Goal: Task Accomplishment & Management: Manage account settings

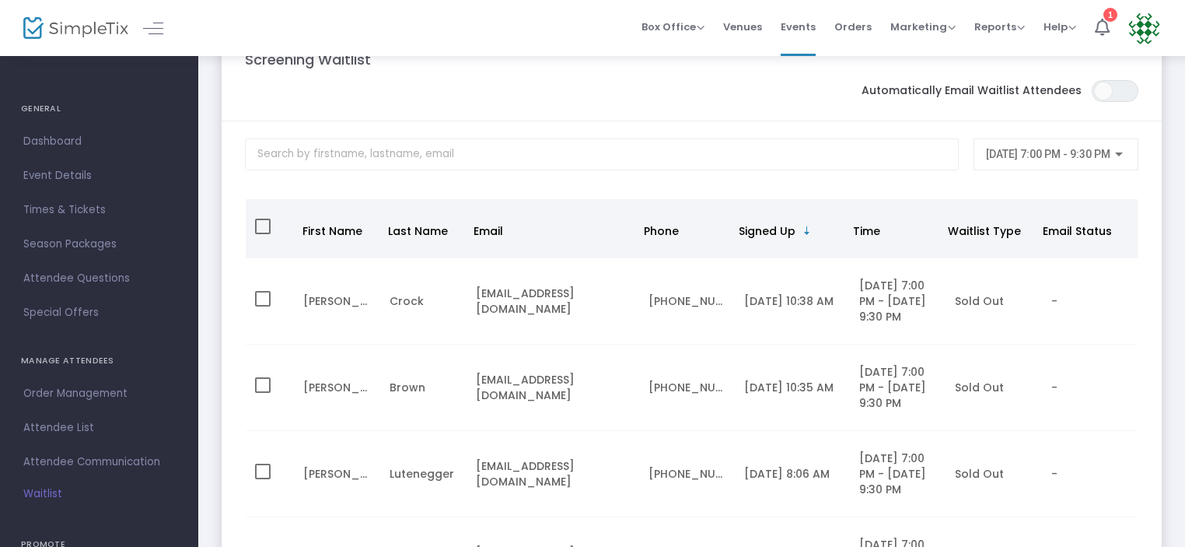
scroll to position [166, 0]
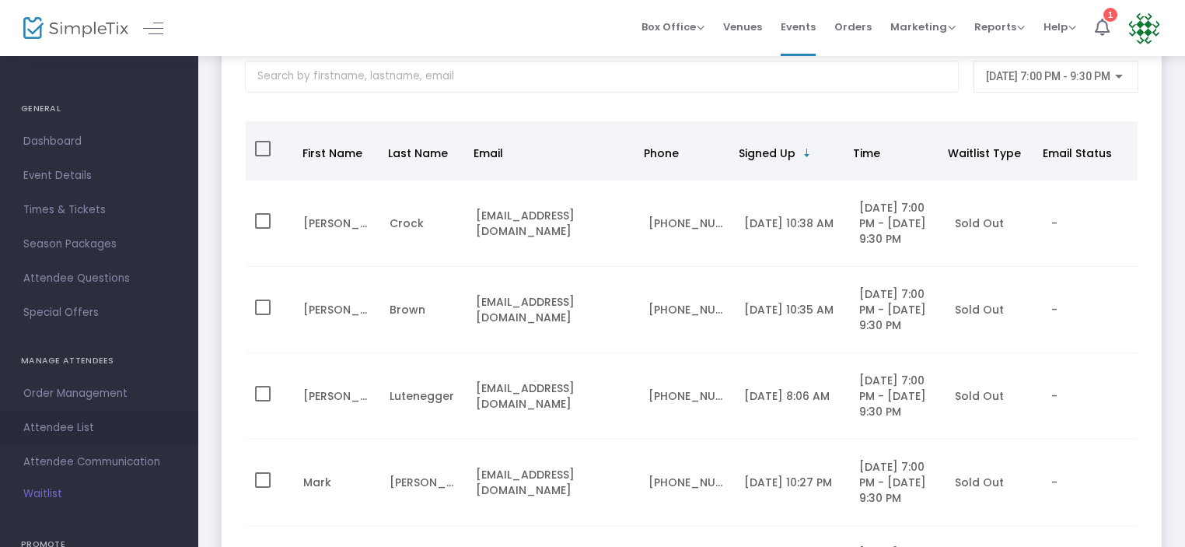
click at [44, 428] on span "Attendee List" at bounding box center [99, 428] width 152 height 20
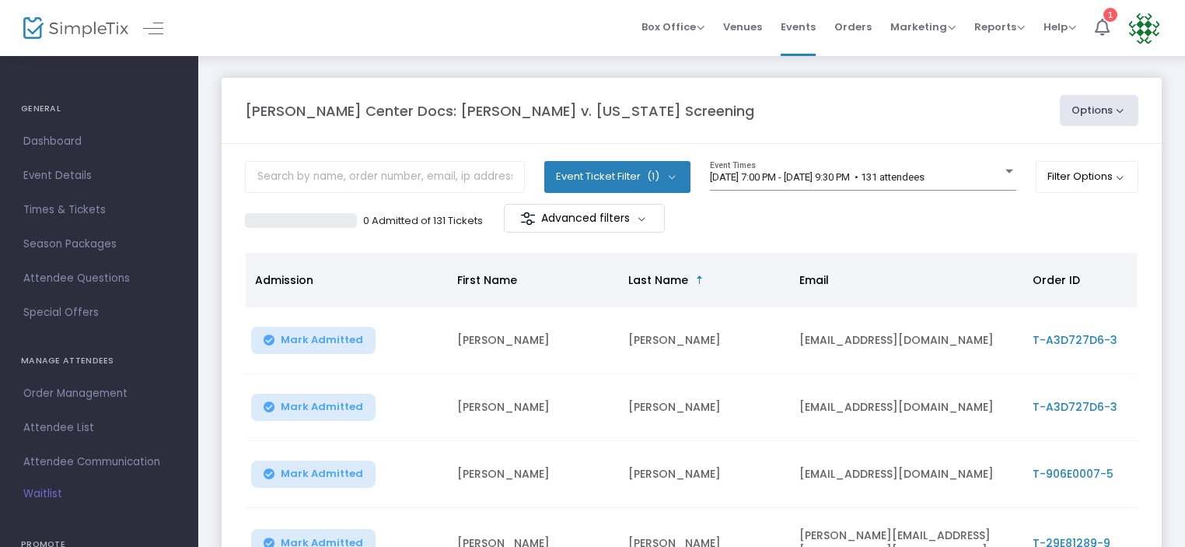
click at [1123, 107] on button "Options" at bounding box center [1099, 110] width 79 height 31
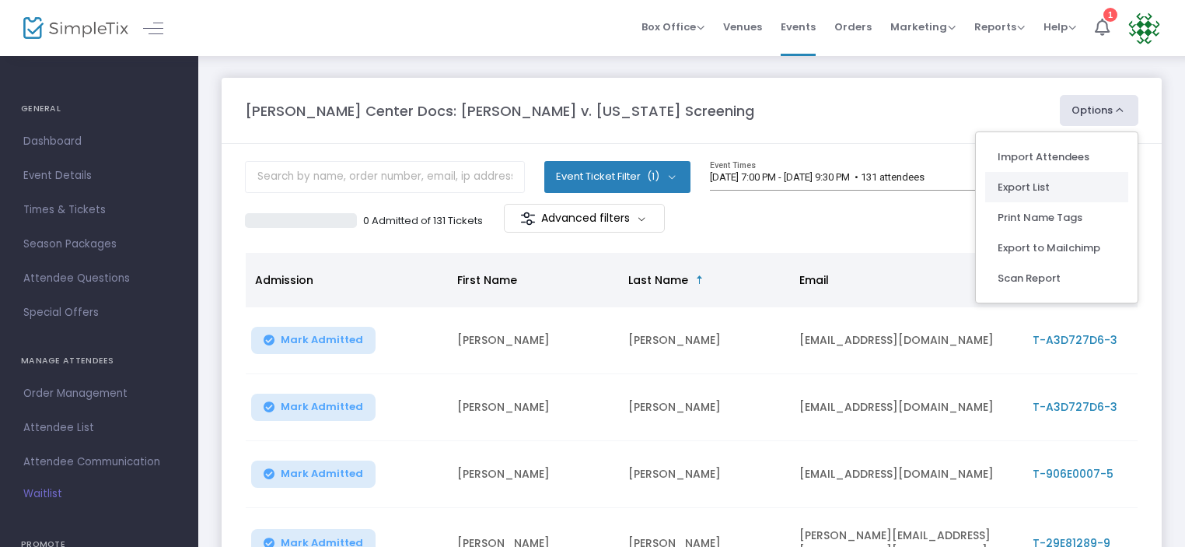
click at [1020, 189] on li "Export List" at bounding box center [1056, 187] width 143 height 30
radio input "false"
radio input "true"
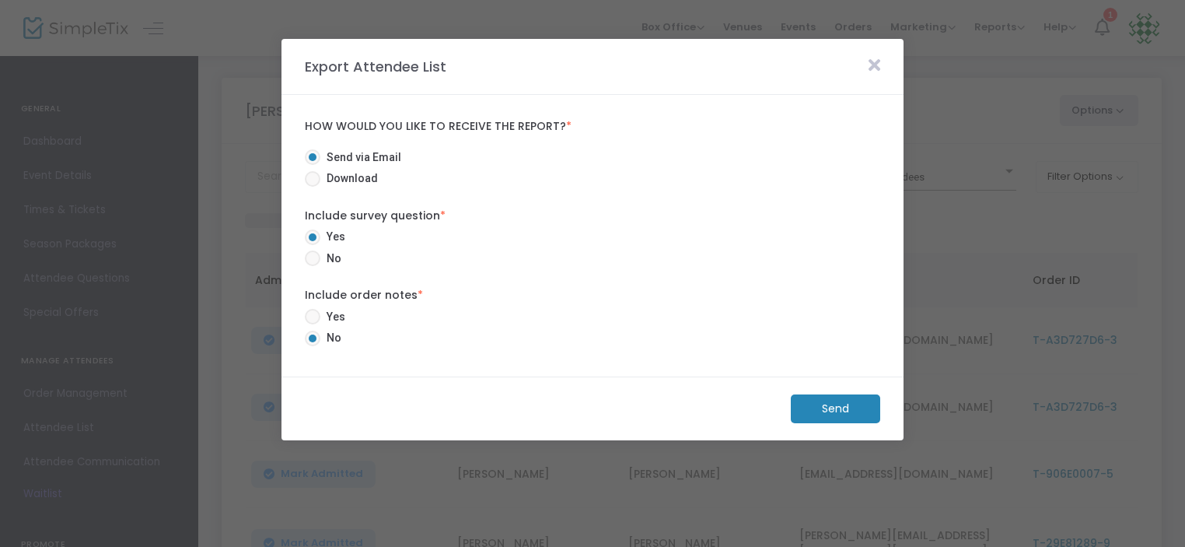
click at [330, 177] on span "Download" at bounding box center [349, 178] width 58 height 16
click at [313, 187] on input "Download" at bounding box center [312, 187] width 1 height 1
radio input "true"
click at [309, 261] on span at bounding box center [313, 258] width 16 height 16
click at [312, 266] on input "No" at bounding box center [312, 266] width 1 height 1
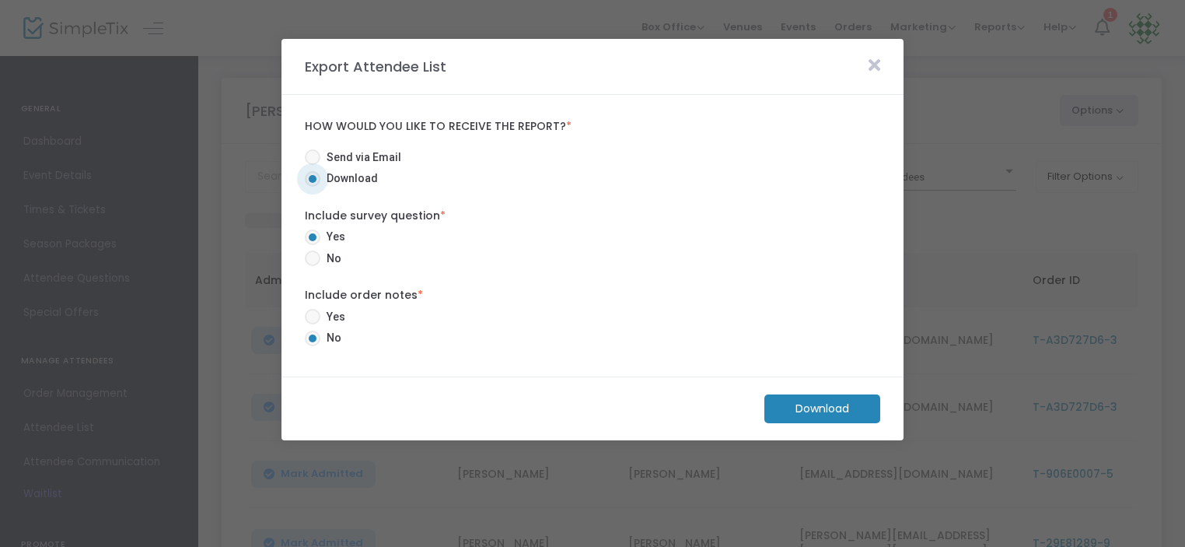
radio input "true"
click at [852, 411] on m-button "Download" at bounding box center [822, 408] width 116 height 29
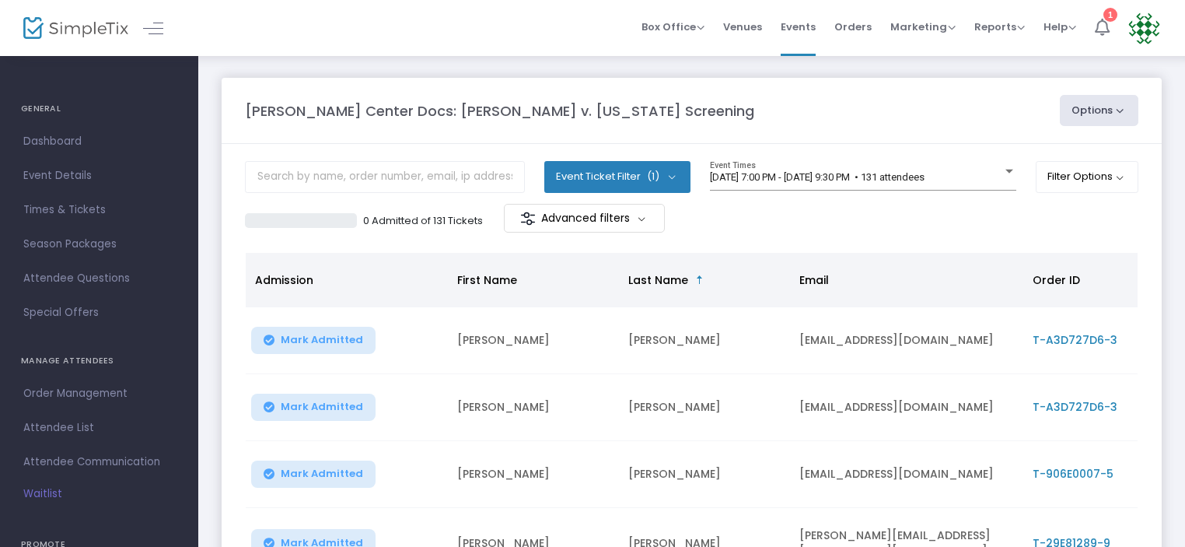
click at [1101, 24] on icon at bounding box center [1102, 27] width 15 height 17
